Goal: Contribute content: Add original content to the website for others to see

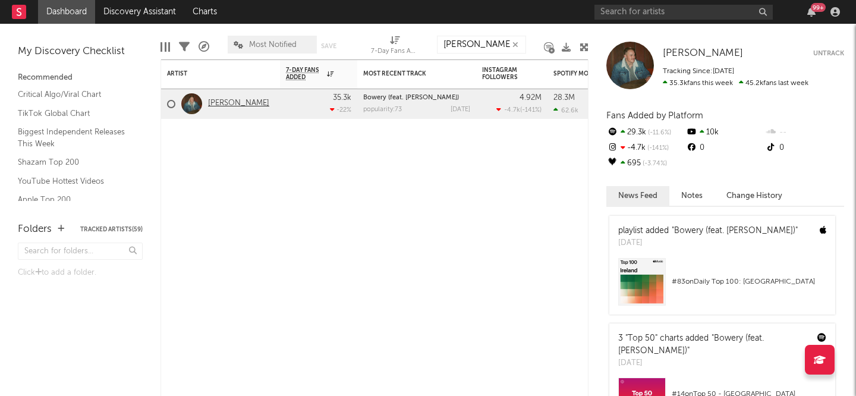
type input "[PERSON_NAME]"
click at [239, 103] on link "[PERSON_NAME]" at bounding box center [238, 104] width 61 height 10
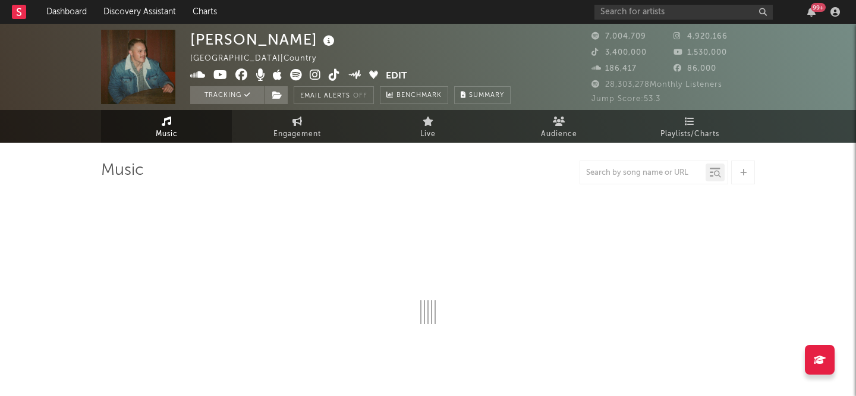
select select "6m"
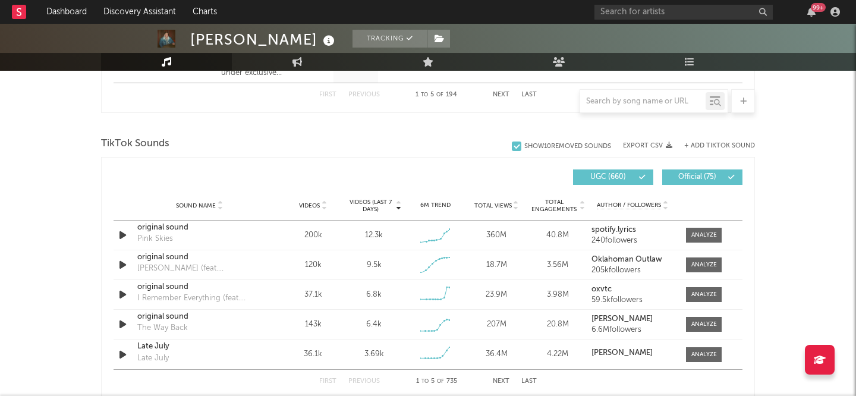
scroll to position [752, 0]
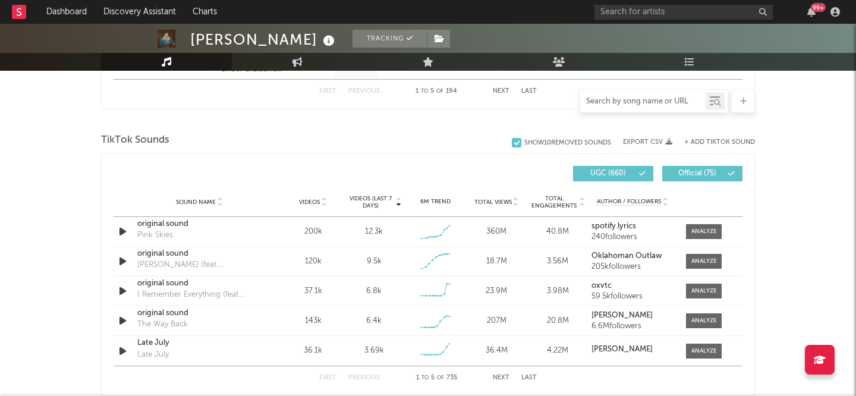
click at [639, 99] on input "text" at bounding box center [642, 102] width 125 height 10
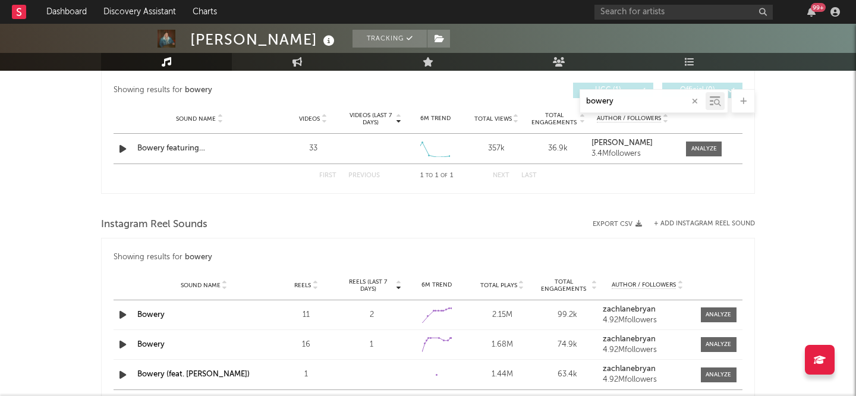
scroll to position [601, 0]
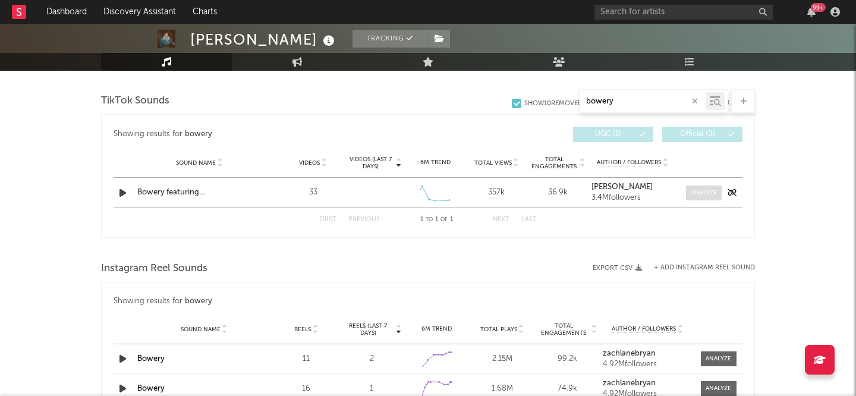
type input "bowery"
click at [704, 194] on div at bounding box center [704, 192] width 26 height 9
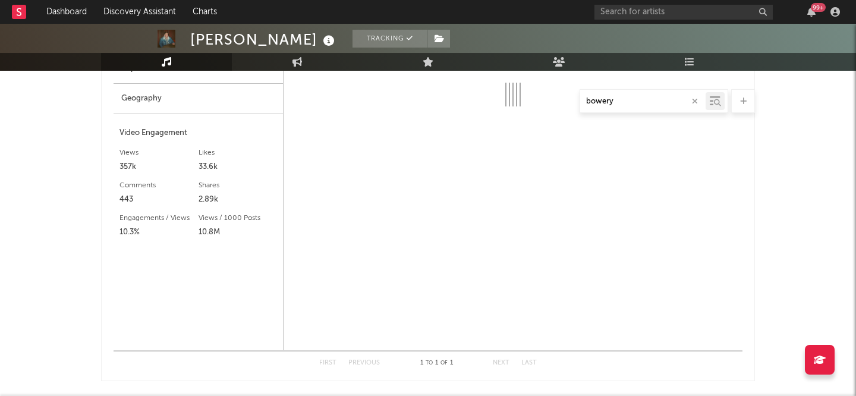
select select "1w"
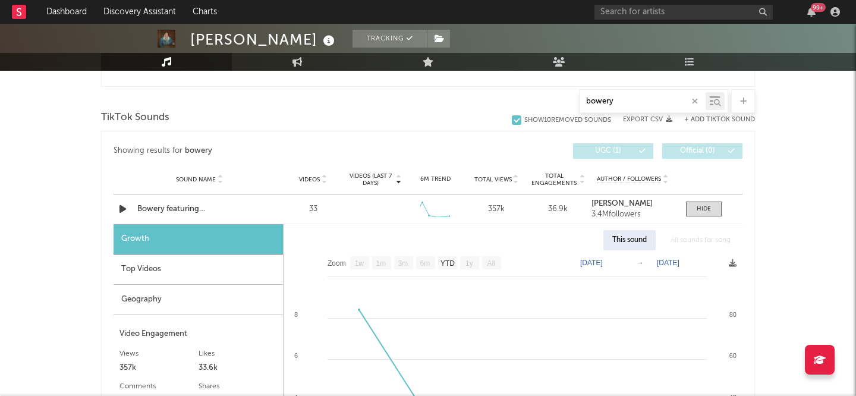
scroll to position [572, 0]
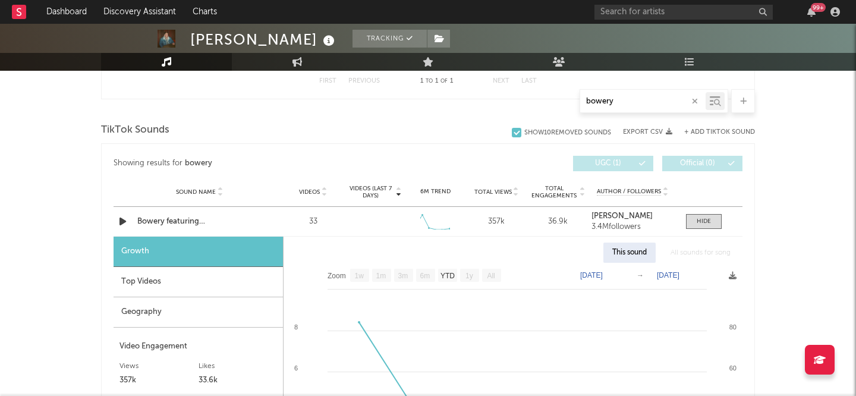
click at [703, 129] on button "+ Add TikTok Sound" at bounding box center [719, 132] width 71 height 7
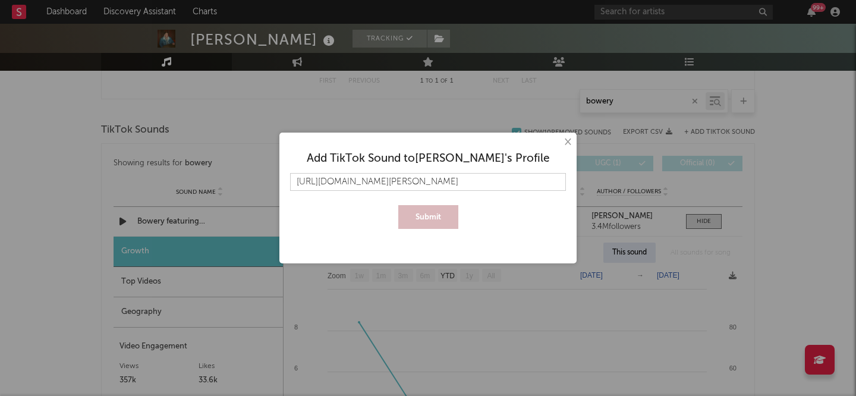
scroll to position [0, 69]
type input "[URL][DOMAIN_NAME][PERSON_NAME]"
click at [429, 223] on button "Submit" at bounding box center [428, 217] width 60 height 24
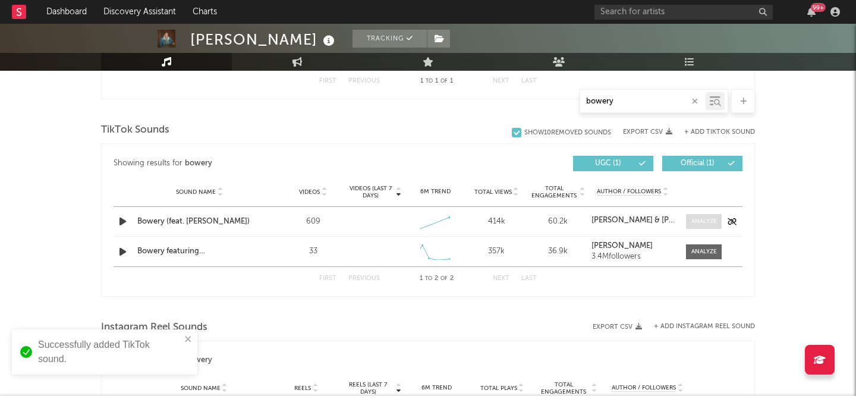
click at [689, 220] on span at bounding box center [704, 221] width 36 height 15
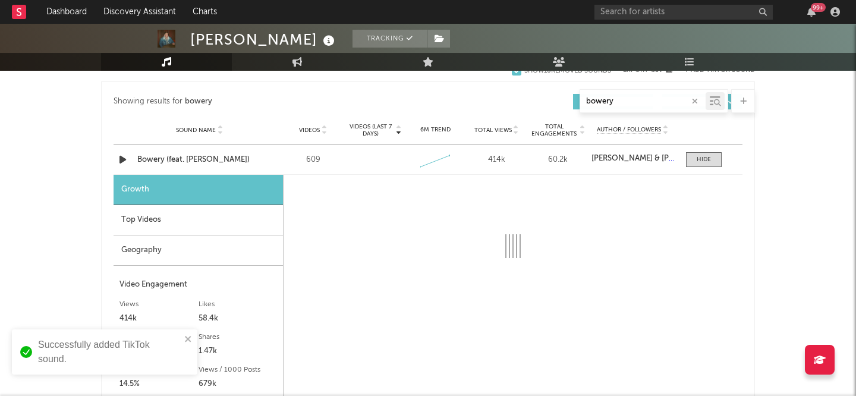
scroll to position [747, 0]
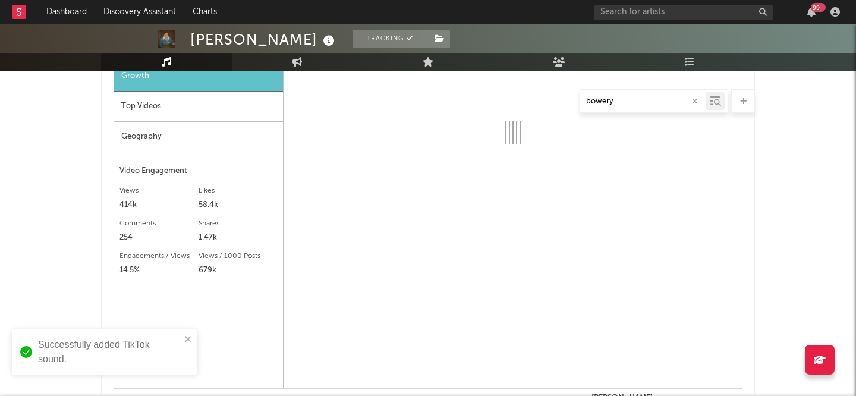
select select "1w"
